Goal: Information Seeking & Learning: Learn about a topic

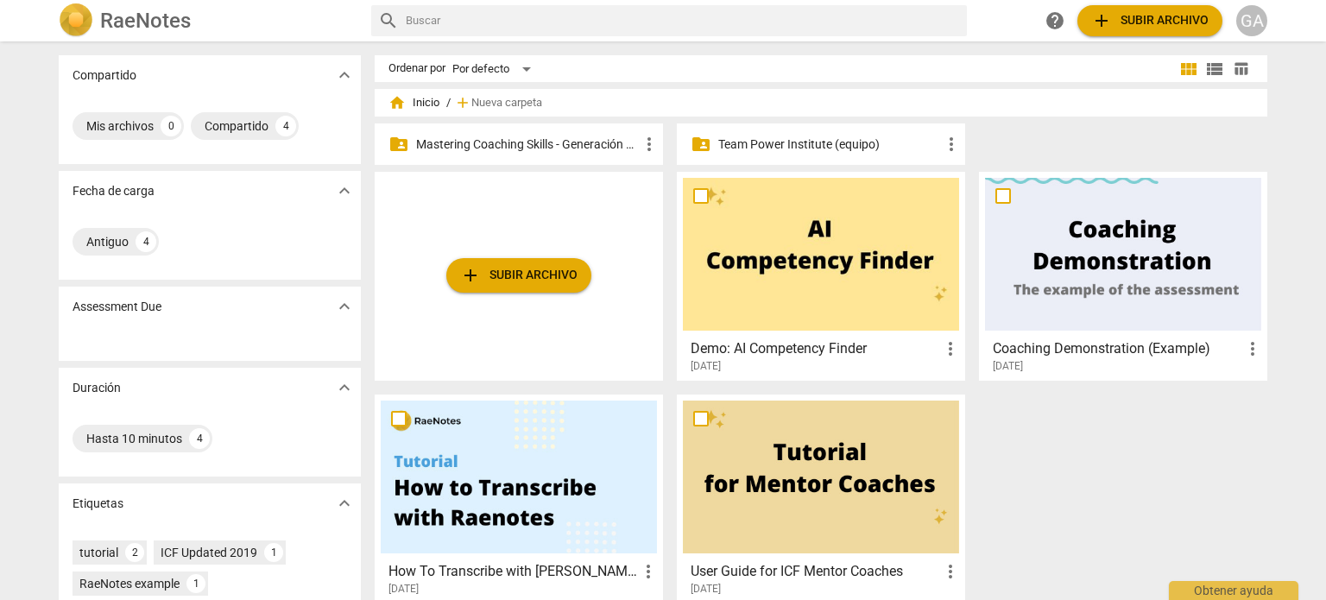
click at [539, 146] on p "Mastering Coaching Skills - Generación 31" at bounding box center [527, 144] width 223 height 18
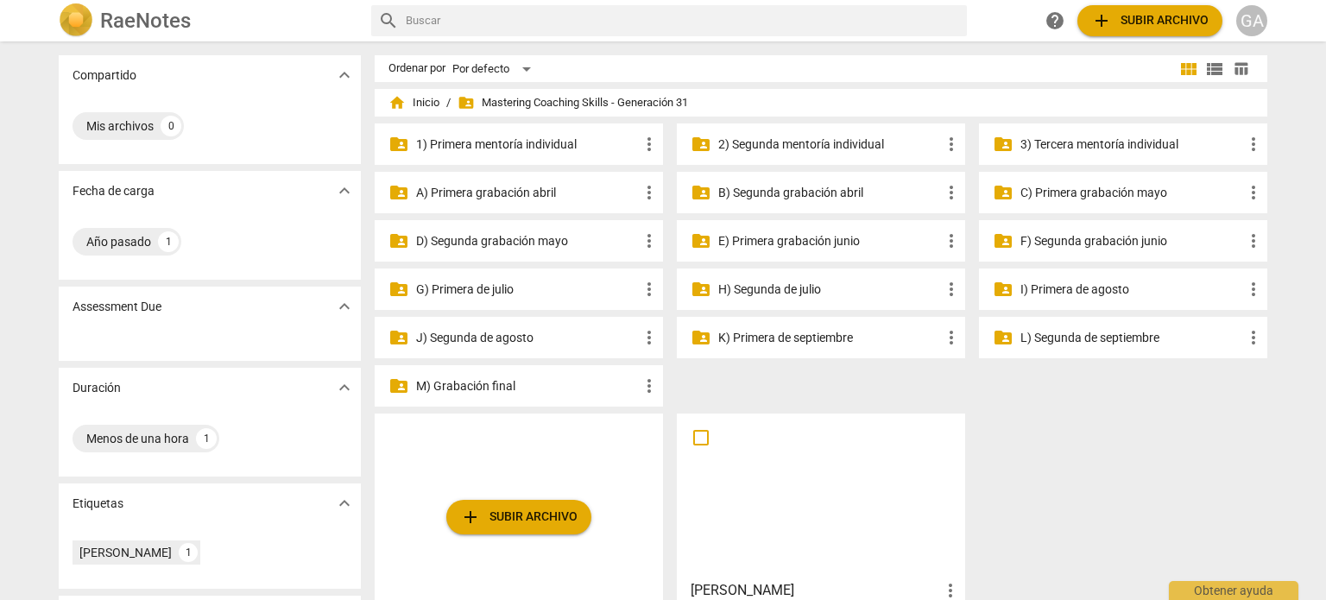
click at [1132, 141] on p "3) Tercera mentoría individual" at bounding box center [1131, 144] width 223 height 18
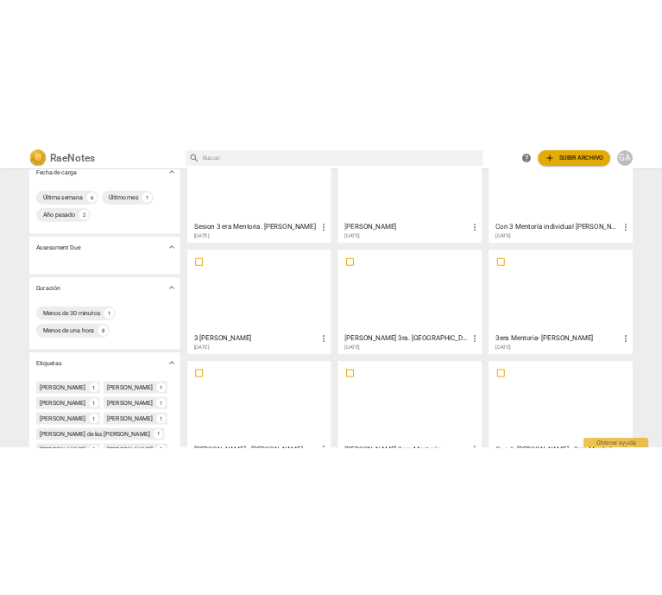
scroll to position [173, 0]
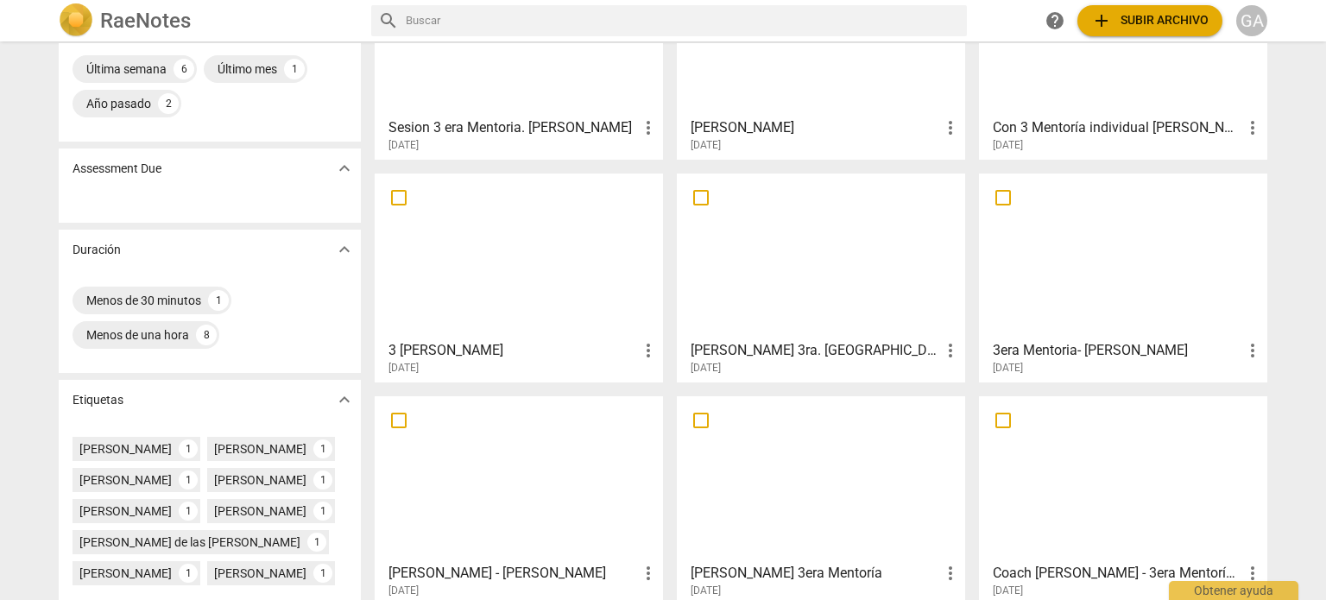
click at [854, 296] on div at bounding box center [821, 256] width 276 height 153
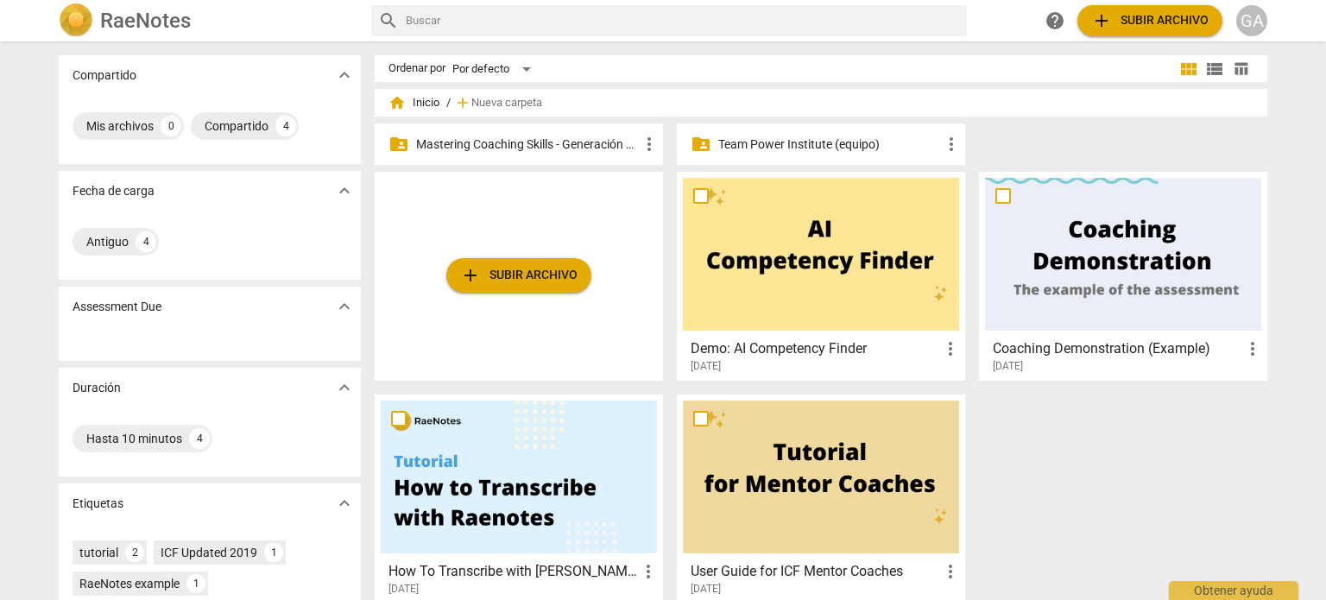
click at [508, 147] on p "Mastering Coaching Skills - Generación 31" at bounding box center [527, 144] width 223 height 18
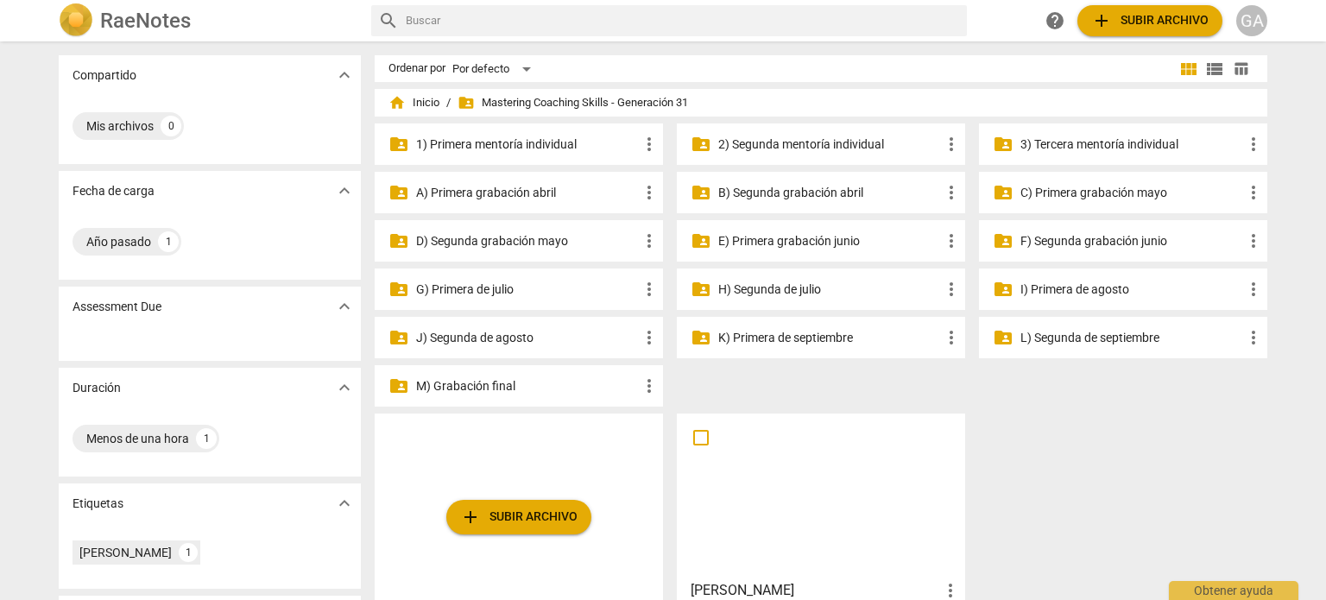
click at [662, 147] on p "3) Tercera mentoría individual" at bounding box center [1131, 144] width 223 height 18
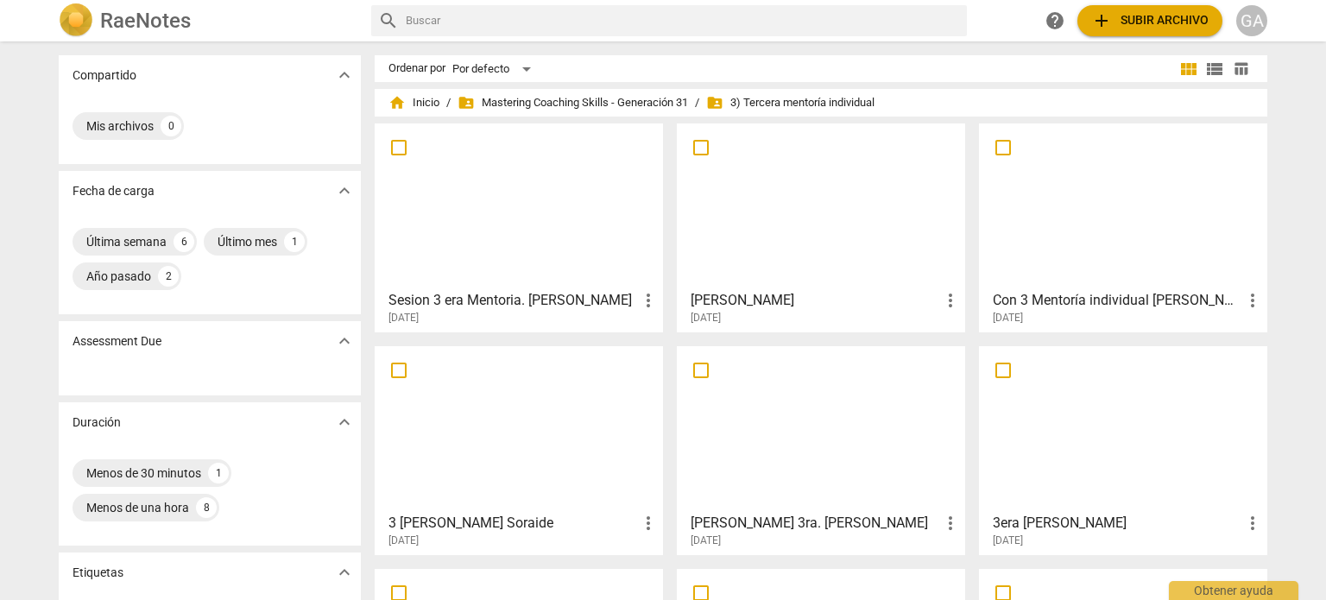
click at [662, 449] on div at bounding box center [821, 428] width 276 height 153
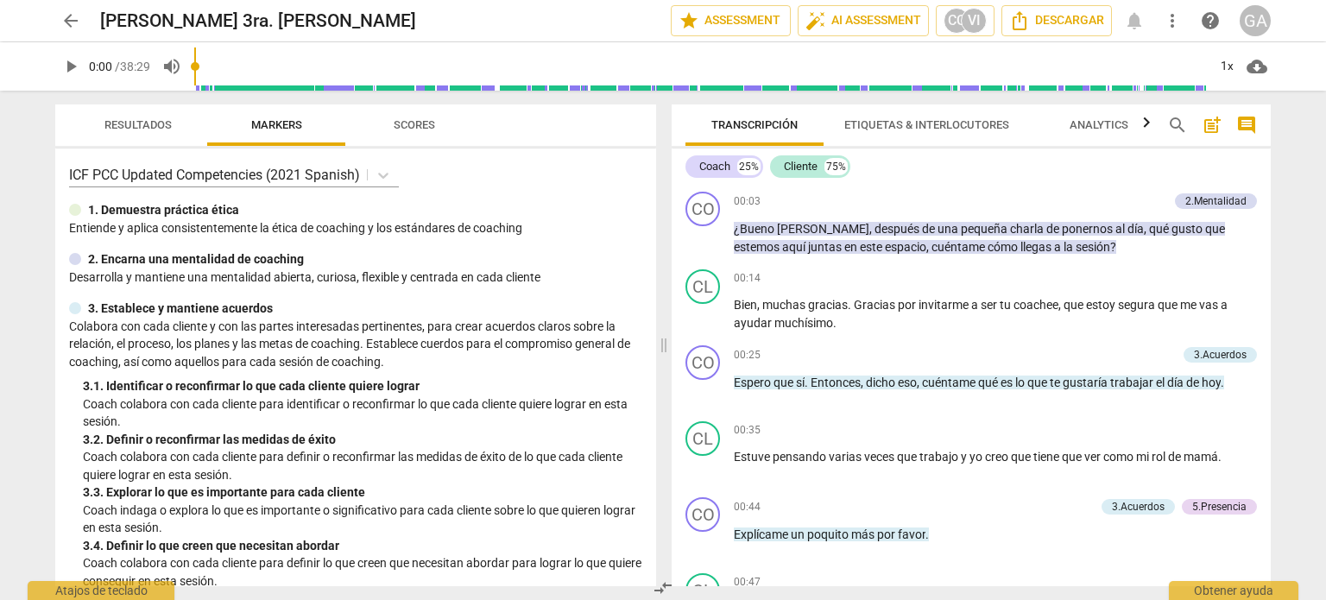
click at [75, 68] on span "play_arrow" at bounding box center [70, 66] width 21 height 21
type input "11"
